Goal: Task Accomplishment & Management: Use online tool/utility

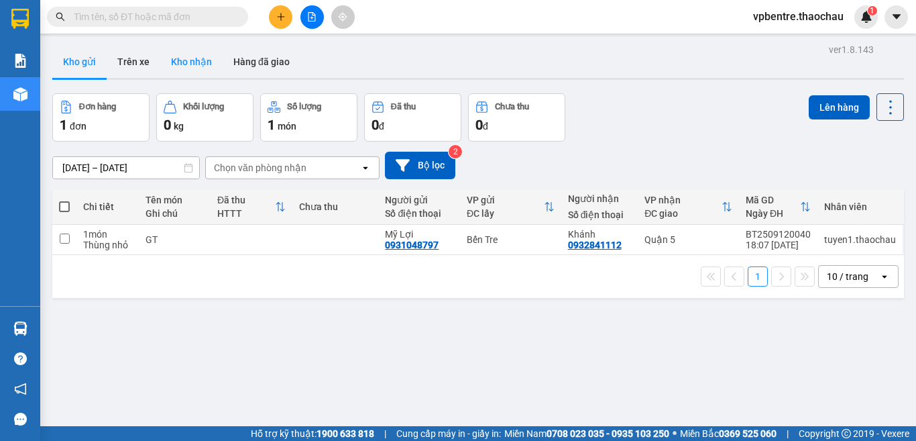
click at [194, 60] on button "Kho nhận" at bounding box center [191, 62] width 62 height 32
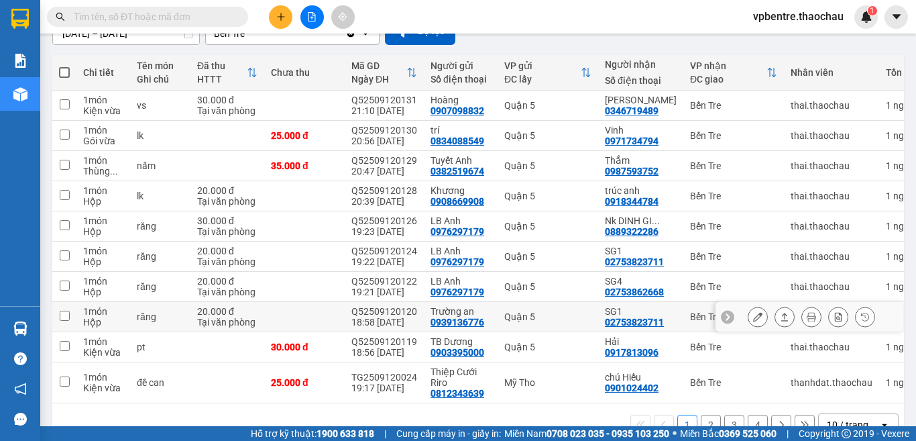
scroll to position [172, 0]
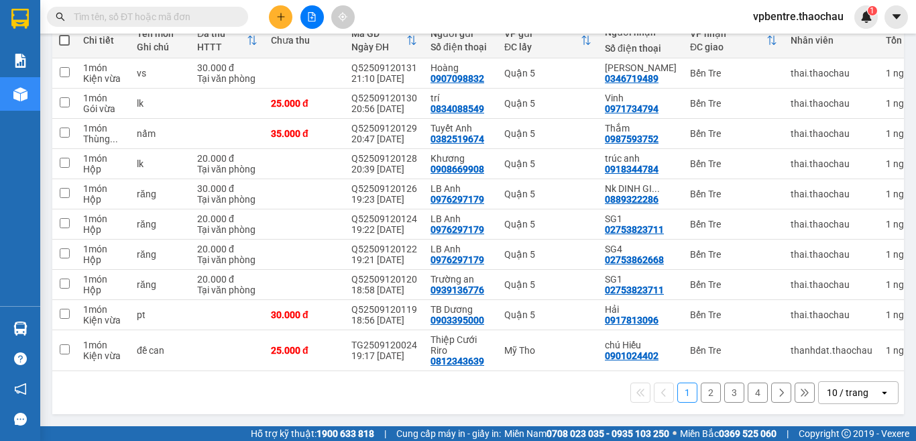
click at [701, 392] on button "2" at bounding box center [711, 392] width 20 height 20
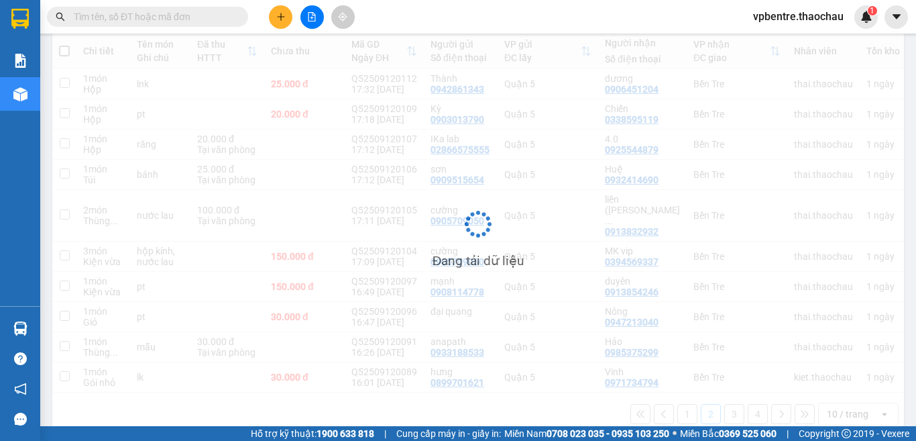
scroll to position [156, 0]
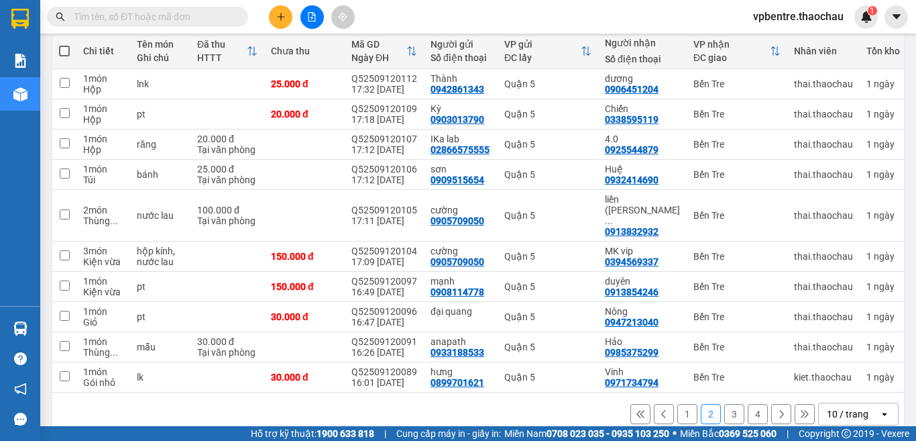
click at [724, 404] on button "3" at bounding box center [734, 414] width 20 height 20
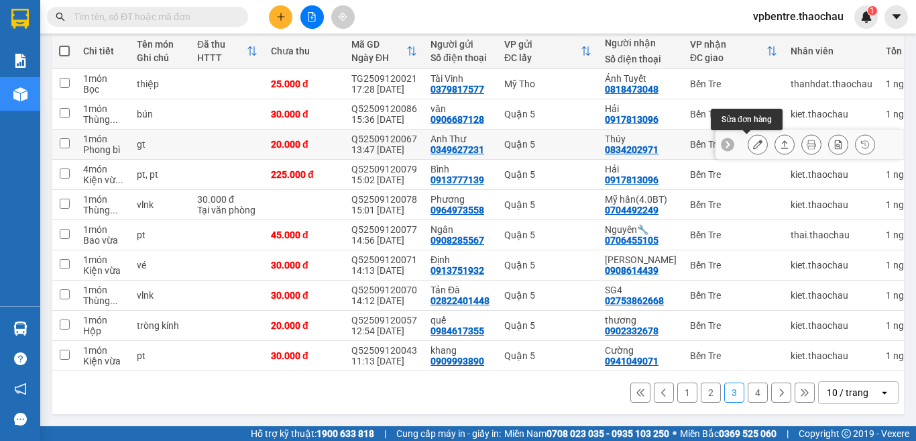
click at [748, 142] on button at bounding box center [757, 144] width 19 height 23
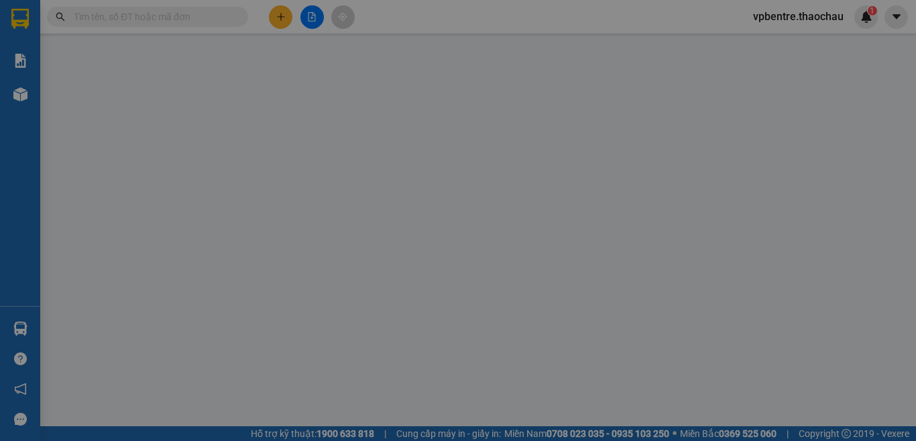
type input "0349627231"
type input "Anh Thư"
type input "0834202971"
type input "Thúy"
type input "20.000"
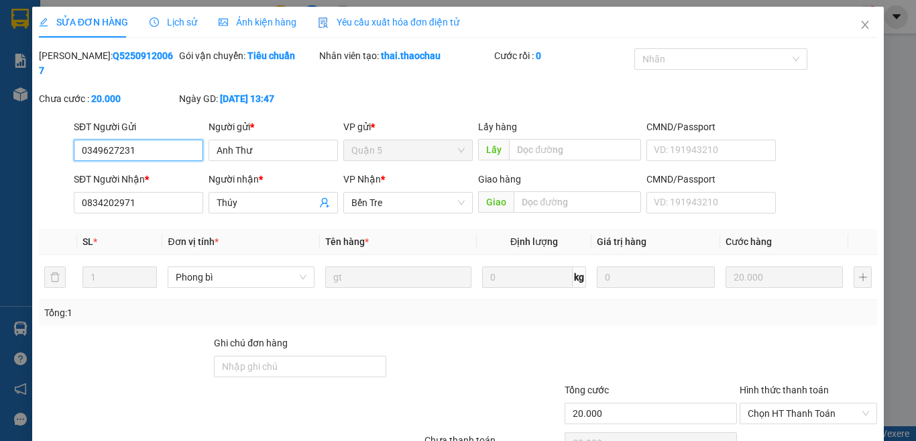
scroll to position [58, 0]
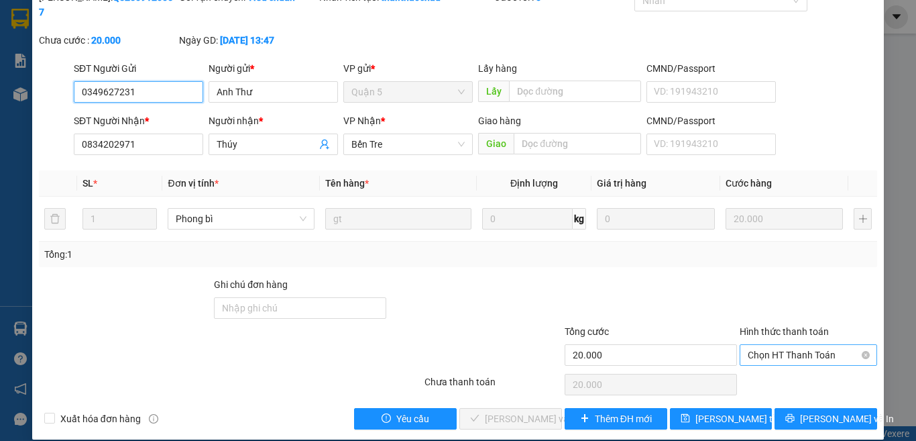
click at [801, 345] on span "Chọn HT Thanh Toán" at bounding box center [808, 355] width 121 height 20
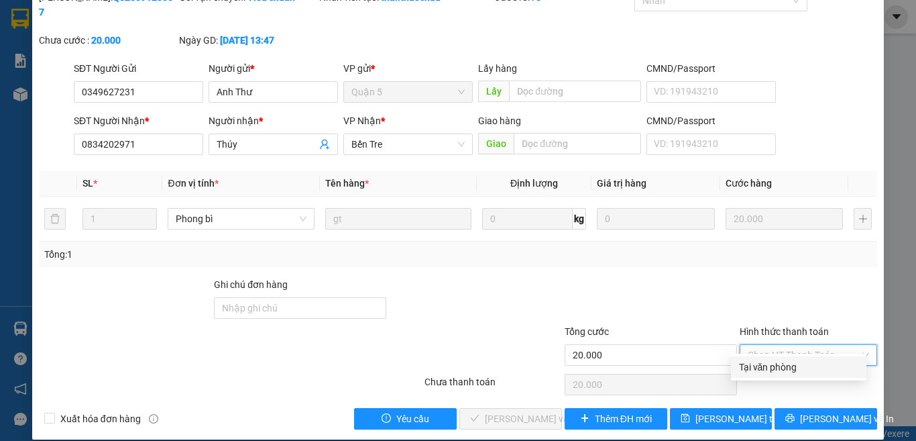
click at [779, 372] on div "Tại văn phòng" at bounding box center [798, 366] width 119 height 15
type input "0"
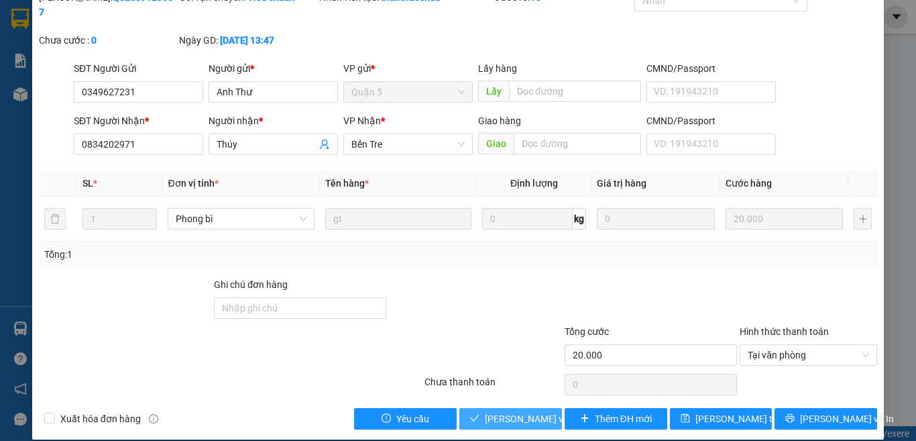
click at [506, 411] on span "[PERSON_NAME] và Giao hàng" at bounding box center [549, 418] width 129 height 15
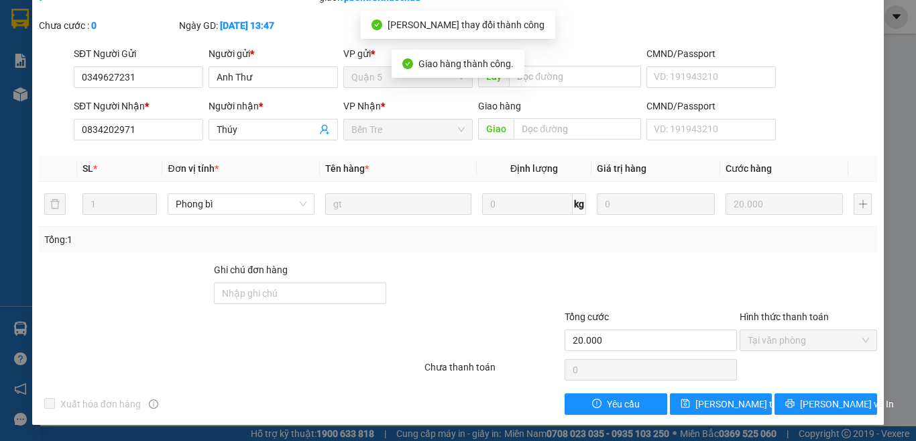
scroll to position [0, 0]
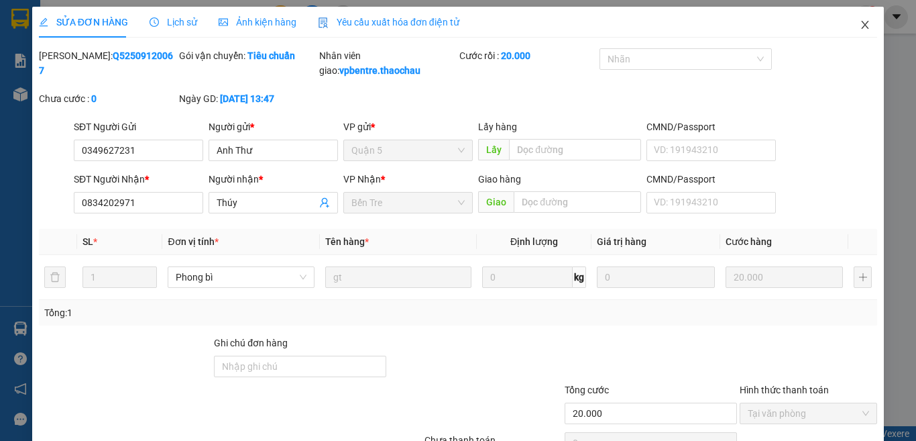
click at [862, 26] on icon "close" at bounding box center [865, 25] width 7 height 8
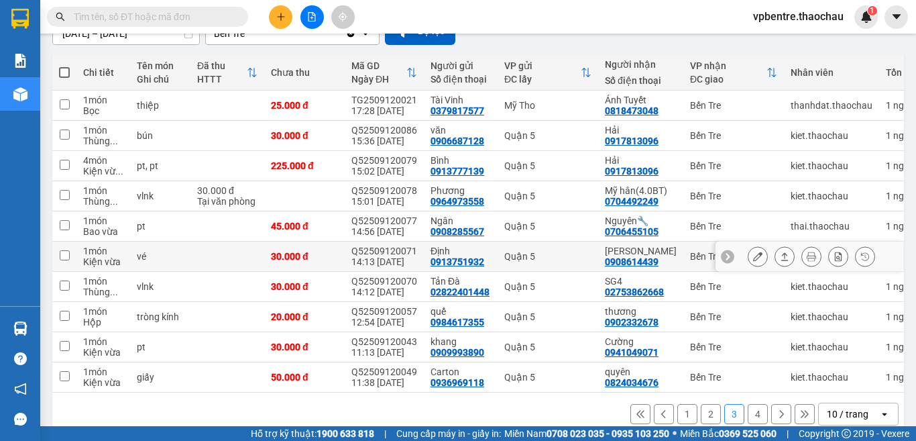
scroll to position [161, 0]
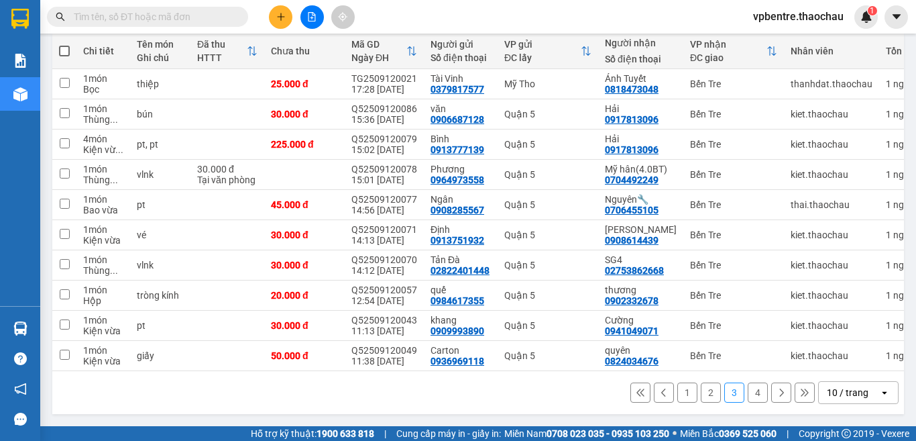
click at [748, 392] on button "4" at bounding box center [758, 392] width 20 height 20
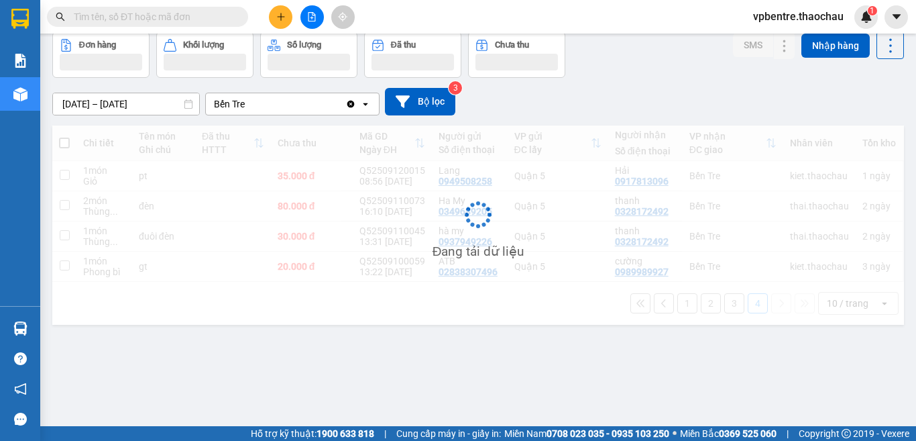
scroll to position [62, 0]
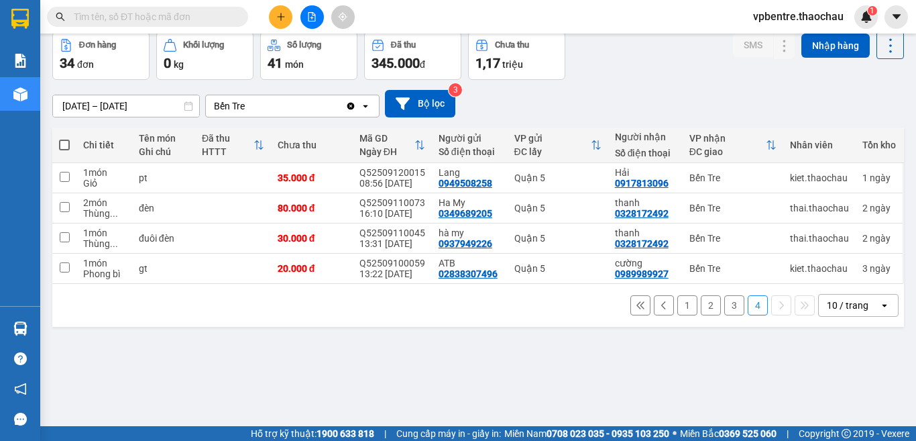
click at [677, 301] on button "1" at bounding box center [687, 305] width 20 height 20
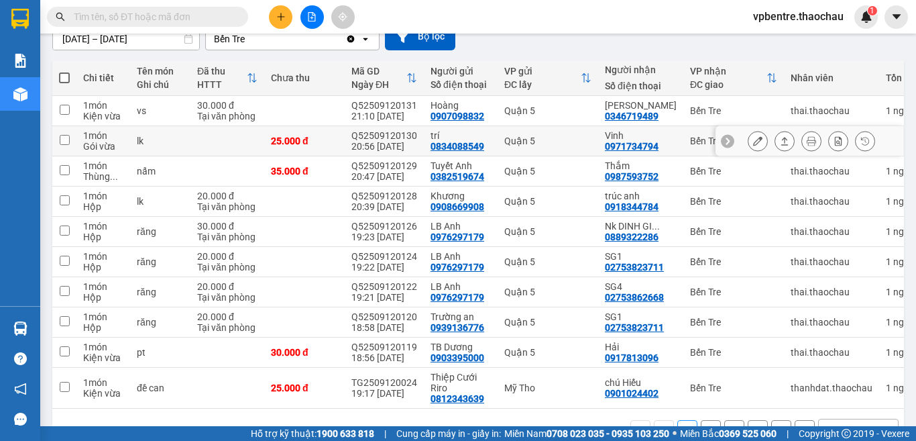
scroll to position [172, 0]
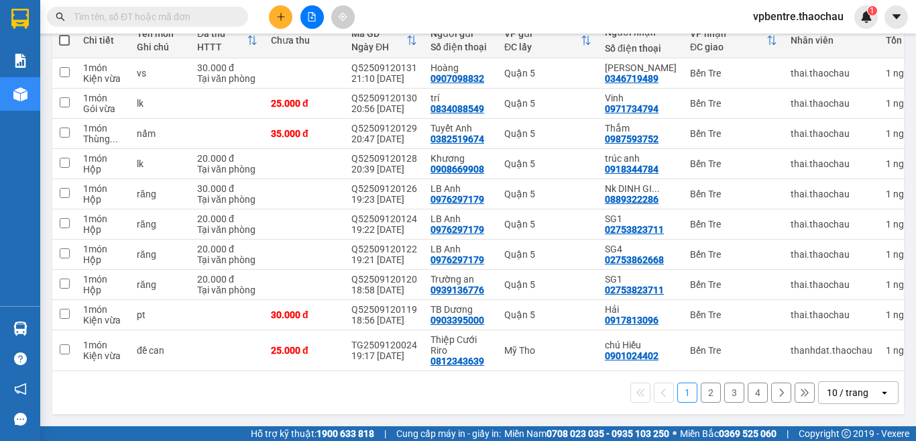
click at [701, 394] on button "2" at bounding box center [711, 392] width 20 height 20
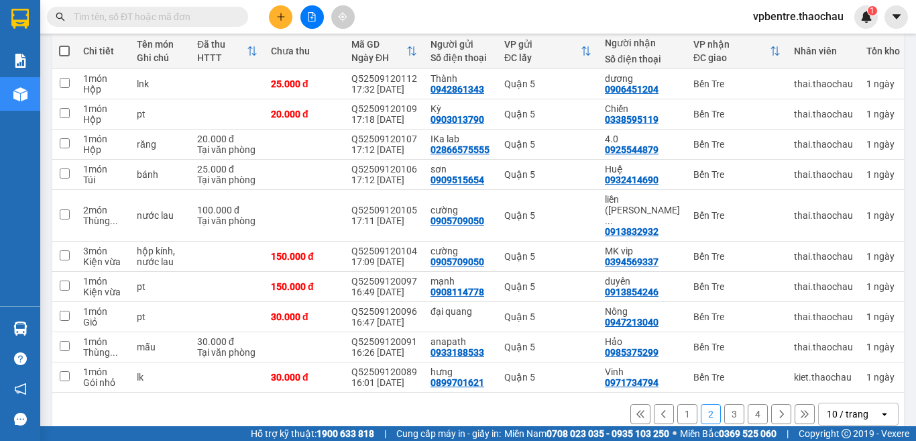
scroll to position [0, 0]
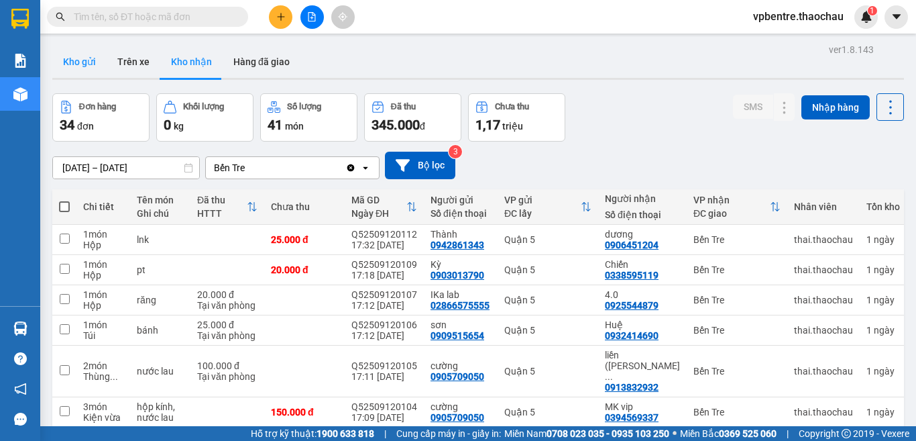
click at [89, 57] on button "Kho gửi" at bounding box center [79, 62] width 54 height 32
